Goal: Check status: Check status

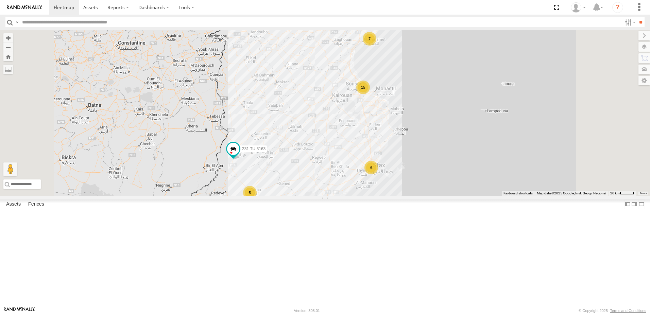
drag, startPoint x: 416, startPoint y: 152, endPoint x: 381, endPoint y: 223, distance: 78.7
click at [381, 196] on div "7 6 15 5 6 245 TU 9057 246 TU 8284 231 TU 3163 2 245 TU 9066 245 TU 9056" at bounding box center [325, 113] width 650 height 166
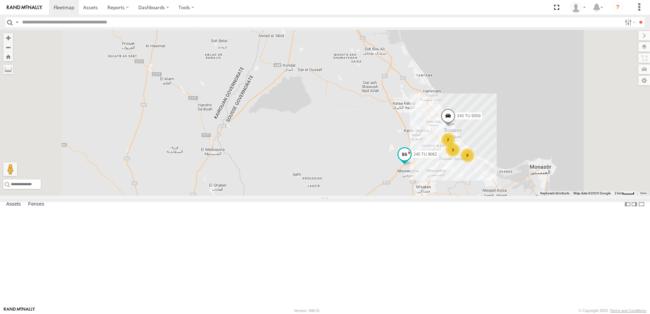
click at [410, 161] on span at bounding box center [404, 154] width 12 height 12
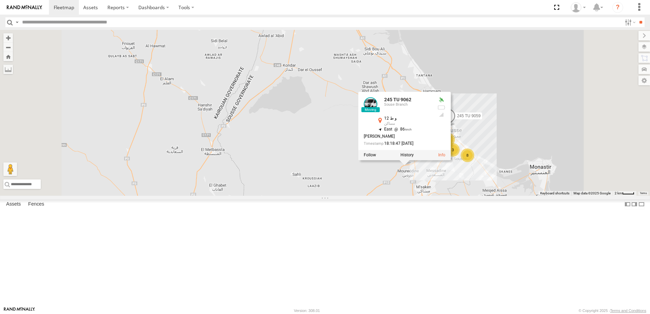
click at [478, 196] on div "245 TU 9057 246 TU 8284 231 TU 3163 245 TU 9066 245 TU 9056 245 TU 9062 2 8 3 2…" at bounding box center [325, 113] width 650 height 166
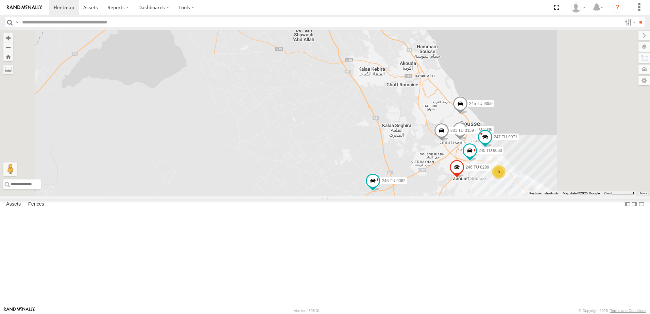
drag, startPoint x: 478, startPoint y: 181, endPoint x: 436, endPoint y: 188, distance: 42.3
click at [436, 188] on div "245 TU 9057 246 TU 8284 231 TU 3163 245 TU 9066 245 TU 9056 245 TU 9062 245 TU …" at bounding box center [325, 113] width 650 height 166
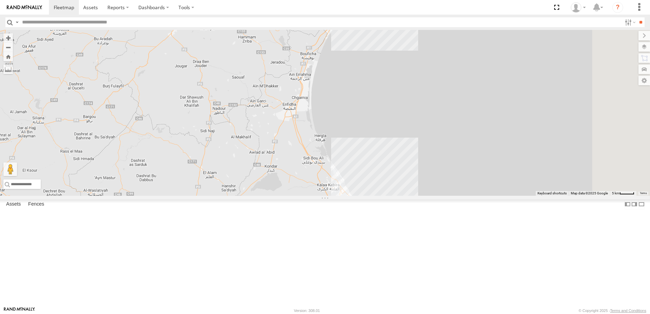
drag, startPoint x: 454, startPoint y: 95, endPoint x: 399, endPoint y: 150, distance: 77.4
click at [399, 150] on div "245 TU 9057 246 TU 8284 231 TU 3163 245 TU 9066 245 TU 9056 245 TU 9062 14" at bounding box center [325, 113] width 650 height 166
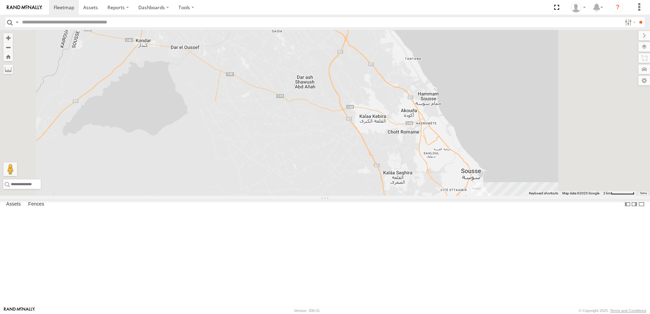
drag, startPoint x: 432, startPoint y: 214, endPoint x: 386, endPoint y: 46, distance: 174.2
click at [391, 52] on div "245 TU 9057 246 TU 8284 231 TU 3163 245 TU 9066 245 TU 9056 245 TU 9062" at bounding box center [325, 113] width 650 height 166
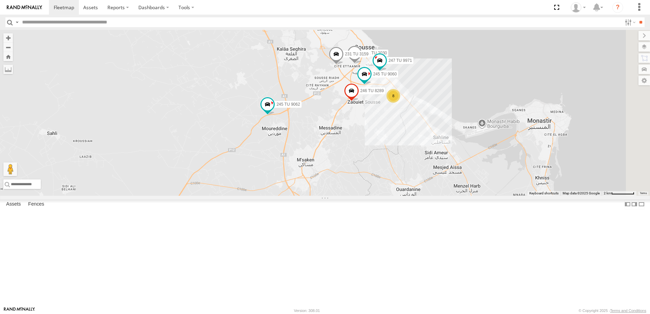
drag, startPoint x: 434, startPoint y: 102, endPoint x: 410, endPoint y: 190, distance: 91.4
click at [410, 190] on div "245 TU 9057 246 TU 8284 231 TU 3163 245 TU 9066 245 TU 9056 245 TU 9062 241 TU …" at bounding box center [325, 113] width 650 height 166
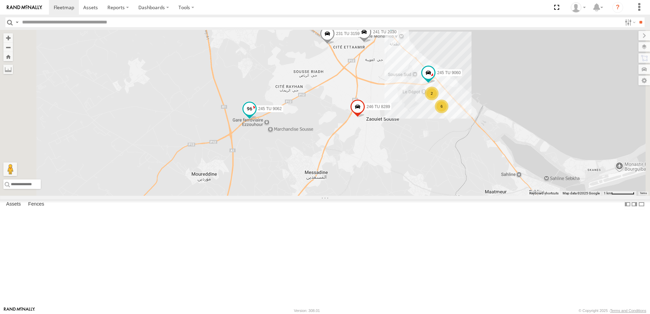
click at [255, 115] on span at bounding box center [249, 109] width 12 height 12
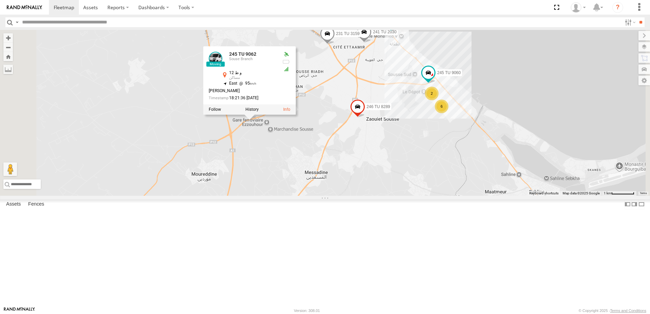
click at [335, 196] on div "245 TU 9057 246 TU 8284 231 TU 3163 245 TU 9066 245 TU 9056 245 TU 9062 241 TU …" at bounding box center [325, 113] width 650 height 166
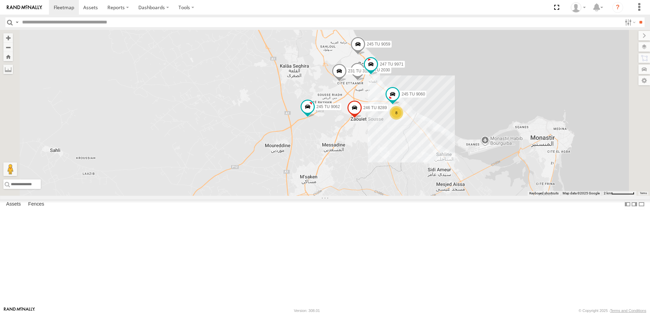
click at [365, 55] on span at bounding box center [357, 46] width 15 height 18
click at [347, 82] on span at bounding box center [339, 73] width 15 height 18
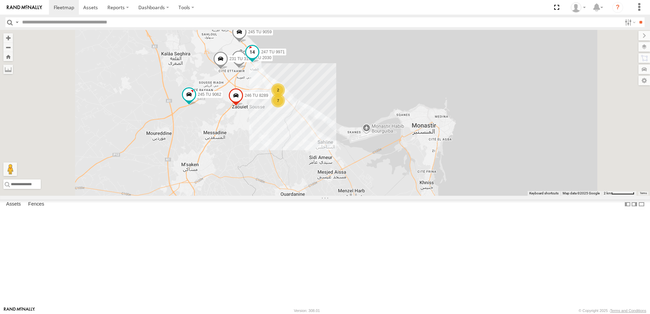
click at [260, 63] on span at bounding box center [252, 54] width 15 height 18
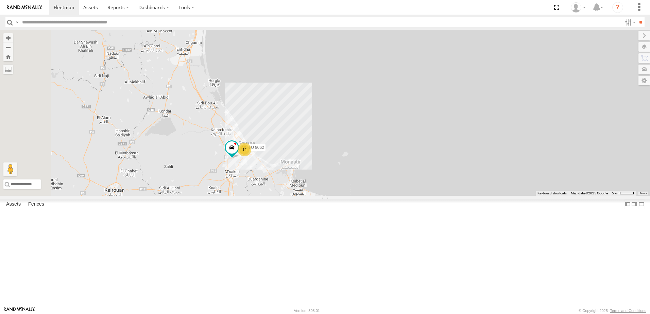
drag, startPoint x: 231, startPoint y: 145, endPoint x: 307, endPoint y: 212, distance: 101.3
click at [307, 196] on div "245 TU 9057 246 TU 8284 231 TU 3163 245 TU 9066 245 TU 9056 245 TU 9062 14" at bounding box center [325, 113] width 650 height 166
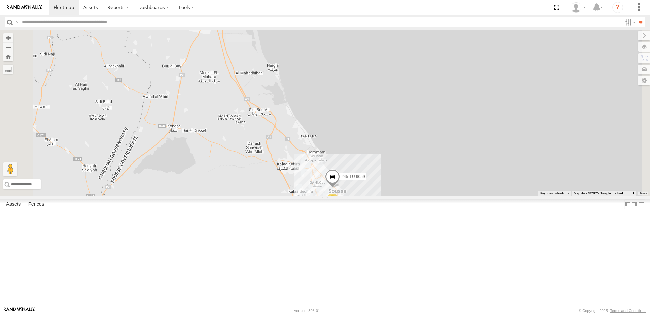
drag, startPoint x: 327, startPoint y: 215, endPoint x: 297, endPoint y: 169, distance: 54.6
click at [297, 169] on div "245 TU 9057 246 TU 8284 231 TU 3163 245 TU 9066 245 TU 9056 245 TU 9062 3 9 246…" at bounding box center [325, 113] width 650 height 166
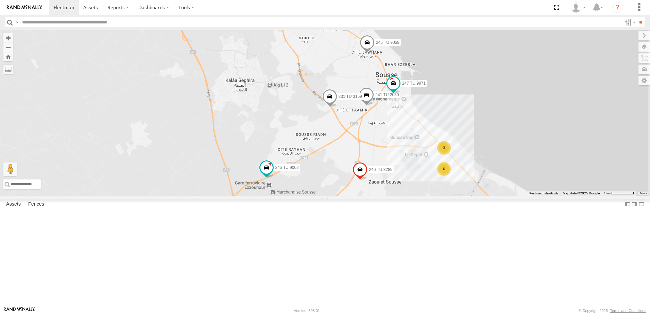
drag, startPoint x: 399, startPoint y: 178, endPoint x: 348, endPoint y: 184, distance: 50.7
click at [348, 184] on div "245 TU 9057 246 TU 8284 231 TU 3163 245 TU 9066 245 TU 9056 245 TU 9062 246 TU …" at bounding box center [325, 113] width 650 height 166
click at [399, 89] on span at bounding box center [393, 83] width 12 height 12
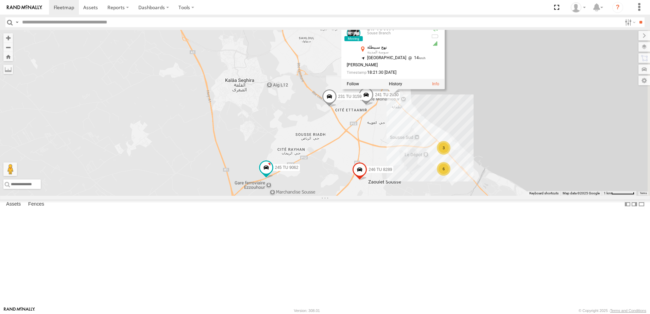
click at [466, 175] on div "245 TU 9057 246 TU 8284 231 TU 3163 245 TU 9066 245 TU 9056 245 TU 9062 246 TU …" at bounding box center [325, 113] width 650 height 166
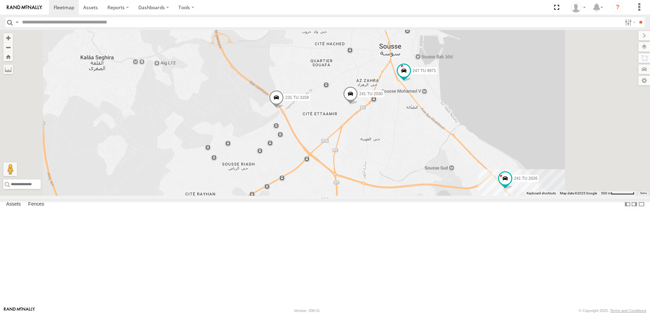
drag, startPoint x: 428, startPoint y: 96, endPoint x: 425, endPoint y: 151, distance: 54.8
click at [425, 151] on div "245 TU 9057 246 TU 8284 231 TU 3163 245 TU 9066 245 TU 9056 245 TU 9062 246 TU …" at bounding box center [325, 113] width 650 height 166
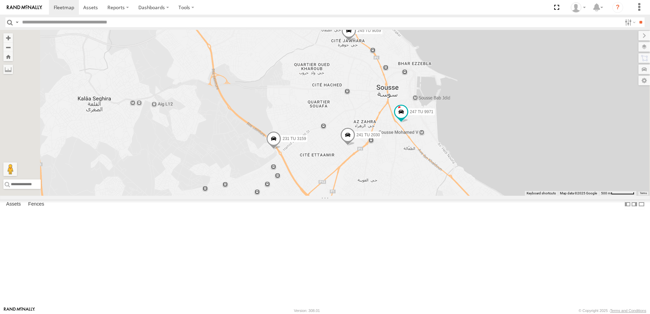
click at [356, 41] on span at bounding box center [348, 32] width 15 height 18
click at [428, 139] on div "245 TU 9057 246 TU 8284 231 TU 3163 245 TU 9066 245 TU 9056 245 TU 9062 246 TU …" at bounding box center [325, 113] width 650 height 166
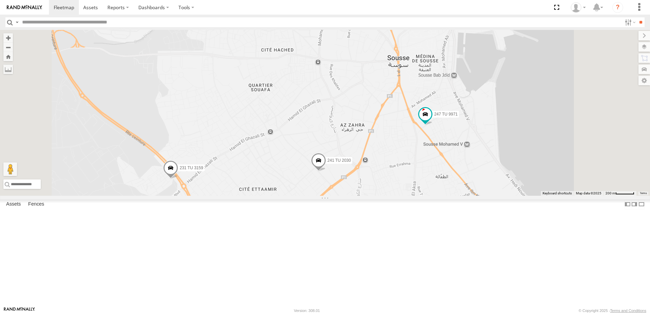
click at [326, 171] on span at bounding box center [318, 162] width 15 height 18
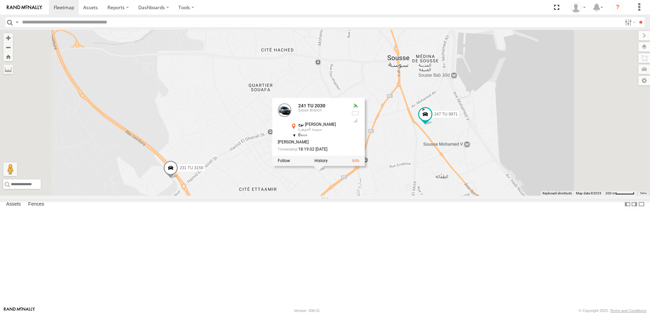
click at [397, 196] on div "245 TU 9057 246 TU 8284 231 TU 3163 245 TU 9066 245 TU 9056 245 TU 9062 246 TU …" at bounding box center [325, 113] width 650 height 166
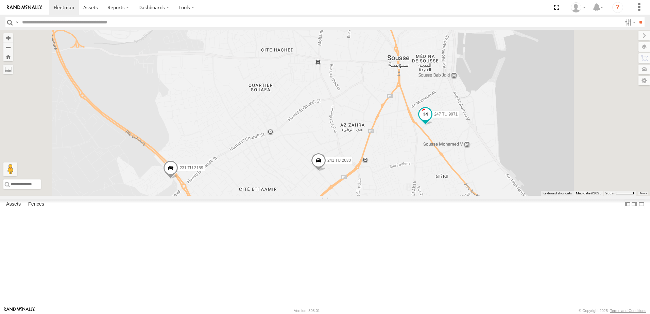
click at [431, 120] on span at bounding box center [425, 114] width 12 height 12
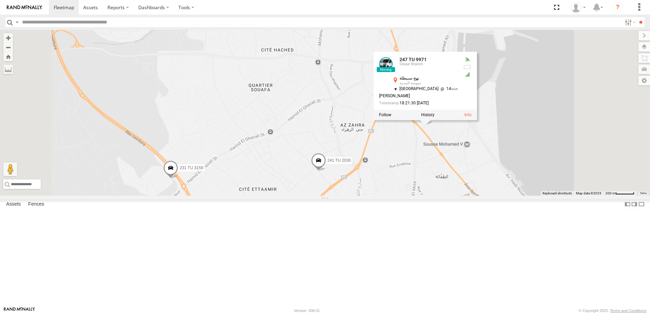
click at [448, 193] on div "245 TU 9057 246 TU 8284 231 TU 3163 245 TU 9066 245 TU 9056 245 TU 9062 246 TU …" at bounding box center [325, 113] width 650 height 166
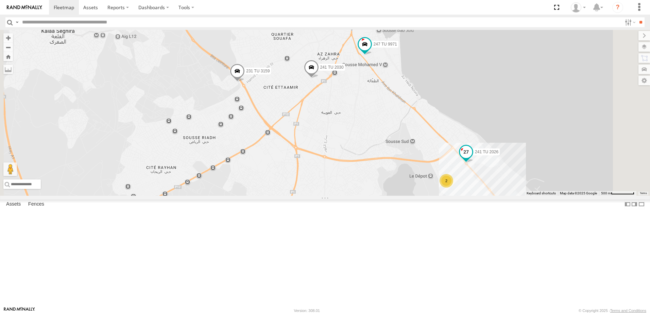
click at [472, 158] on span at bounding box center [466, 152] width 12 height 12
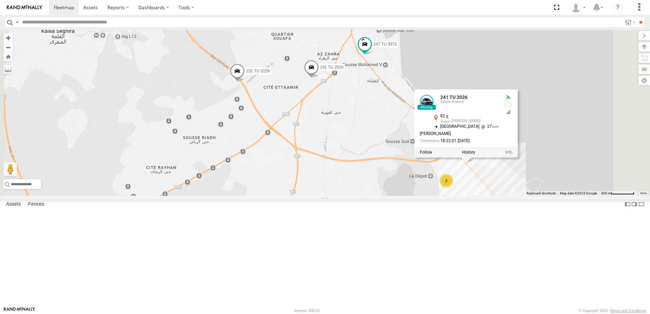
click at [408, 187] on div "245 TU 9057 246 TU 8284 231 TU 3163 245 TU 9066 245 TU 9056 245 TU 9062 246 TU …" at bounding box center [325, 113] width 650 height 166
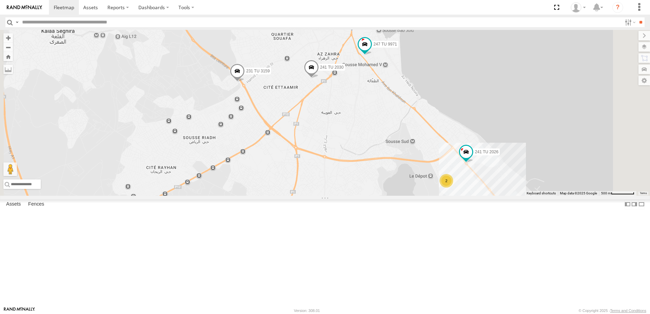
click at [319, 78] on span at bounding box center [311, 69] width 15 height 18
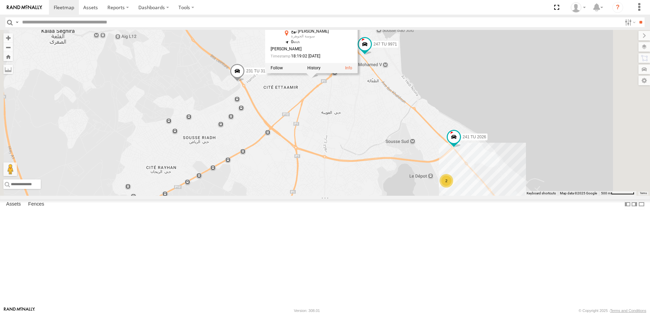
click at [406, 183] on div "245 TU 9057 246 TU 8284 231 TU 3163 245 TU 9066 245 TU 9056 245 TU 9062 246 TU …" at bounding box center [325, 113] width 650 height 166
